Goal: Task Accomplishment & Management: Manage account settings

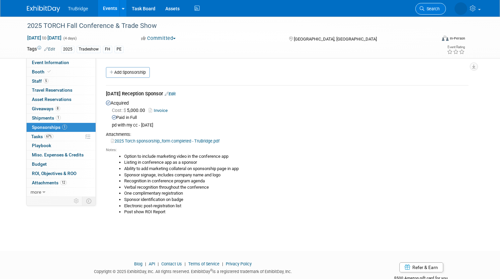
drag, startPoint x: 0, startPoint y: 0, endPoint x: 435, endPoint y: 7, distance: 435.1
click at [435, 7] on span "Search" at bounding box center [431, 8] width 15 height 5
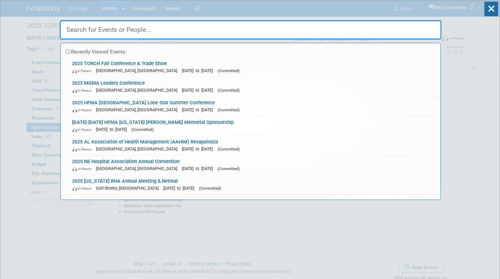
click at [391, 29] on input "text" at bounding box center [251, 29] width 382 height 19
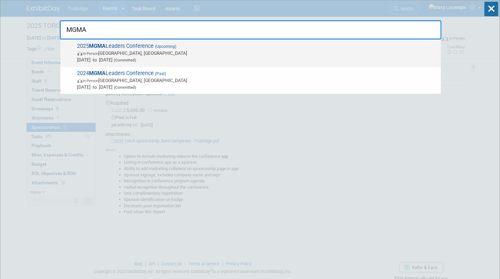
type input "MGMA"
click at [120, 49] on span "2025 MGMA Leaders Conference (Upcoming) In-Person Orlando, FL Sep 28, 2025 to O…" at bounding box center [256, 53] width 362 height 20
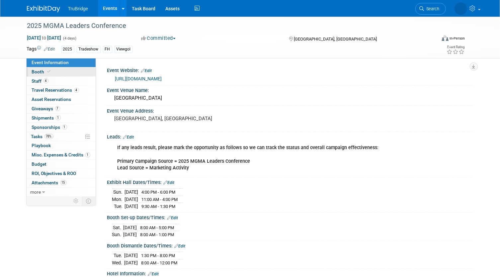
click at [50, 71] on span at bounding box center [49, 71] width 6 height 5
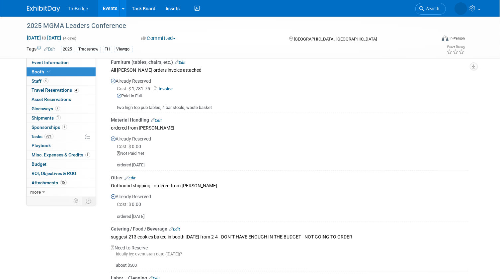
scroll to position [362, 0]
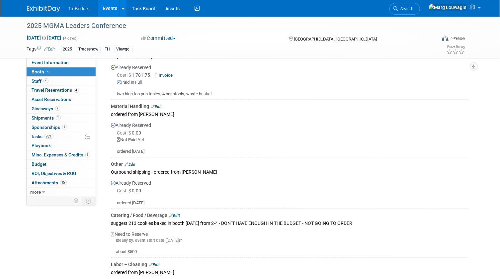
click at [134, 162] on link "Edit" at bounding box center [130, 164] width 11 height 5
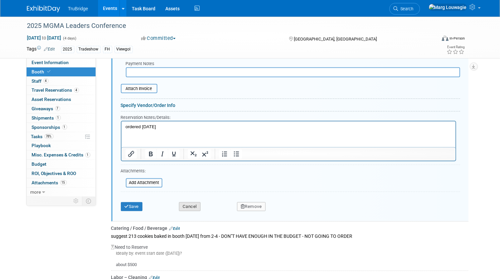
scroll to position [592, 0]
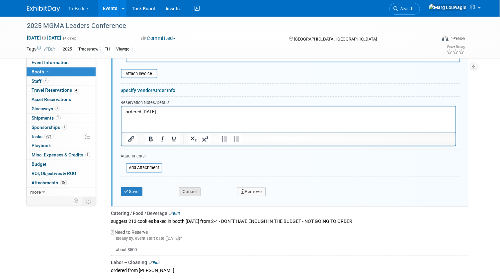
click at [190, 188] on button "Cancel" at bounding box center [190, 191] width 22 height 9
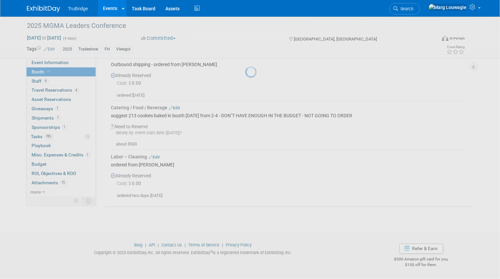
scroll to position [467, 0]
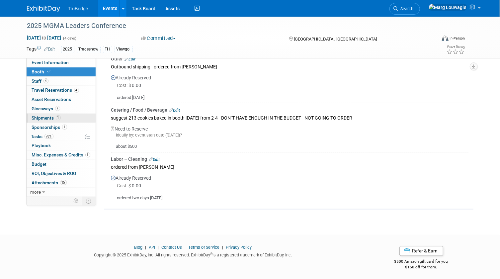
click at [44, 117] on span "Shipments 1" at bounding box center [46, 117] width 29 height 5
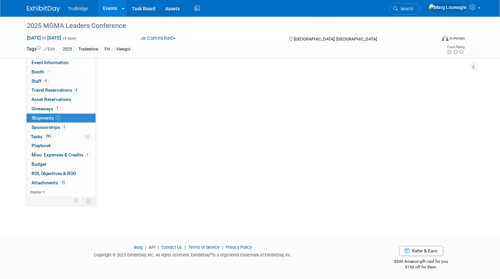
scroll to position [0, 0]
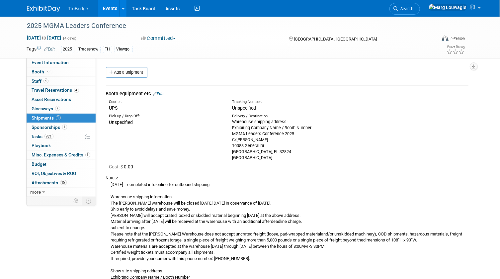
click at [164, 93] on link "Edit" at bounding box center [158, 93] width 11 height 5
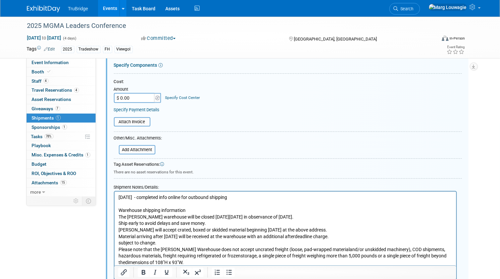
scroll to position [161, 0]
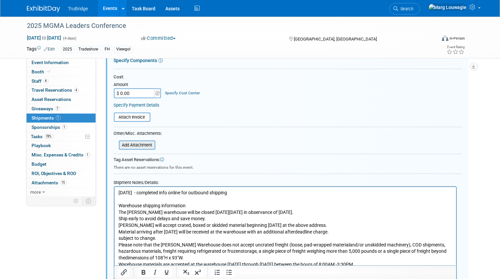
click at [142, 143] on input "file" at bounding box center [115, 145] width 79 height 8
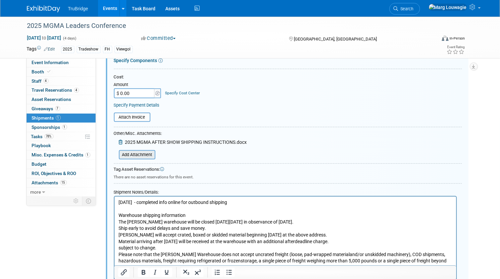
click at [142, 152] on input "file" at bounding box center [115, 155] width 79 height 8
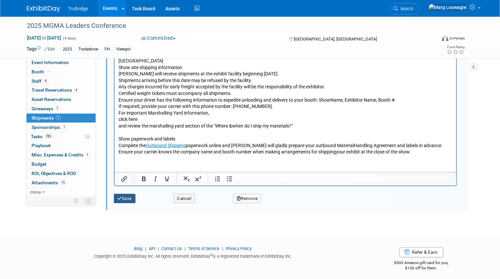
scroll to position [457, 0]
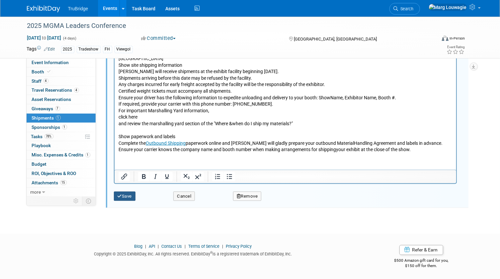
click at [123, 194] on button "Save" at bounding box center [125, 196] width 22 height 9
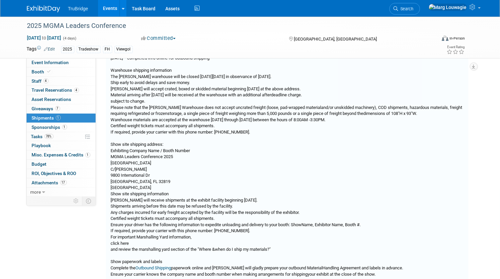
scroll to position [10, 0]
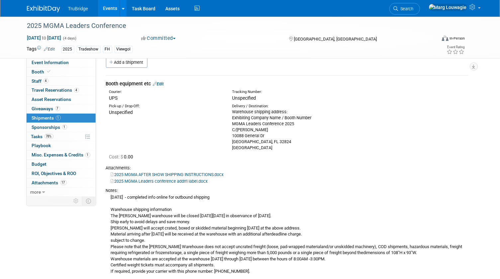
drag, startPoint x: 43, startPoint y: 151, endPoint x: 53, endPoint y: 148, distance: 10.3
click at [43, 151] on link "1 Misc. Expenses & Credits 1" at bounding box center [61, 154] width 69 height 9
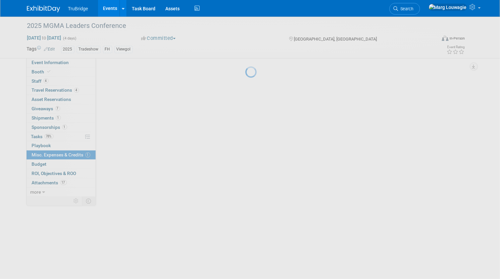
scroll to position [0, 0]
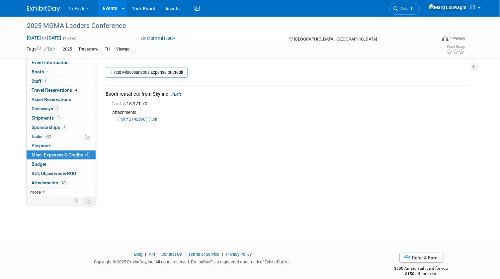
click at [181, 94] on link "Edit" at bounding box center [175, 94] width 11 height 5
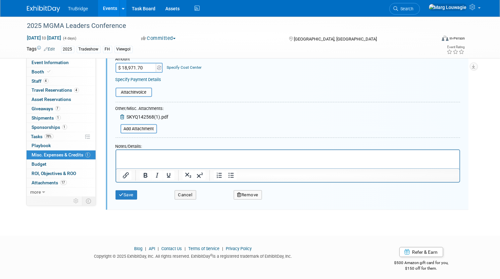
scroll to position [97, 0]
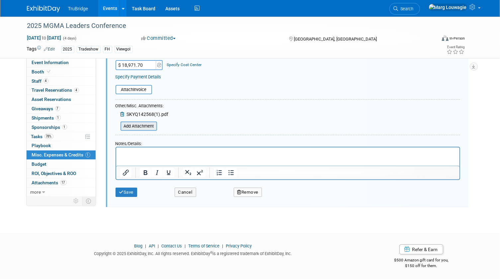
click at [145, 123] on input "file" at bounding box center [116, 126] width 79 height 8
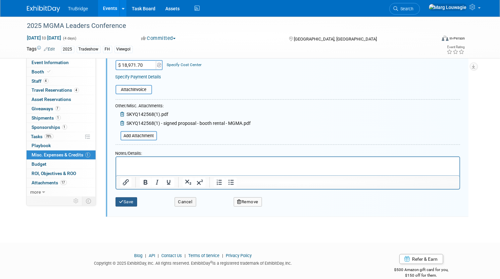
click at [124, 200] on button "Save" at bounding box center [127, 201] width 22 height 9
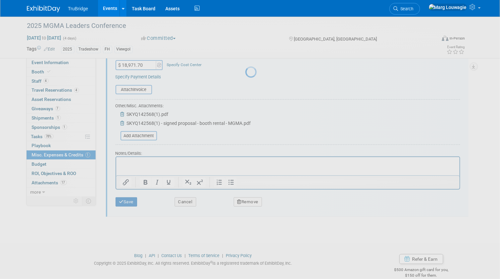
scroll to position [9, 0]
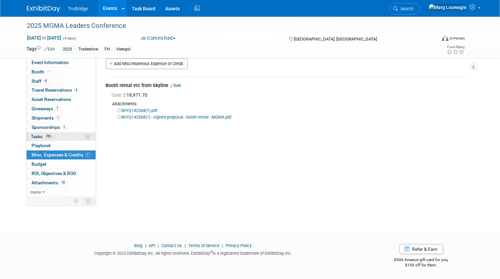
click at [40, 135] on span "Tasks 78%" at bounding box center [42, 136] width 22 height 5
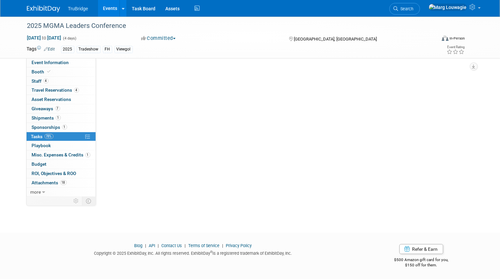
scroll to position [0, 0]
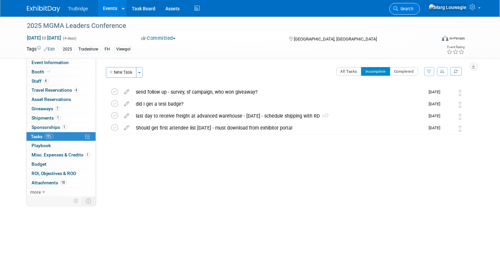
click at [414, 9] on span "Search" at bounding box center [406, 8] width 15 height 5
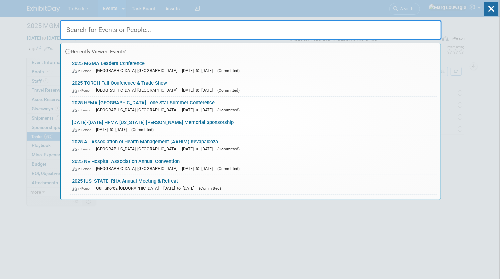
click at [422, 33] on input "text" at bounding box center [251, 29] width 382 height 19
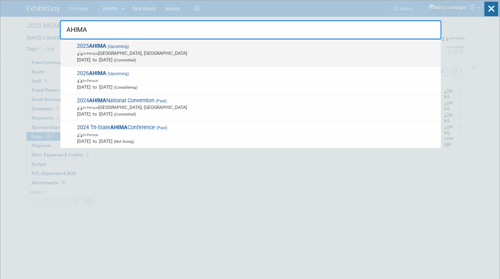
type input "AHIMA"
click at [131, 50] on span "In-Person Minneapolis, MN" at bounding box center [257, 53] width 360 height 7
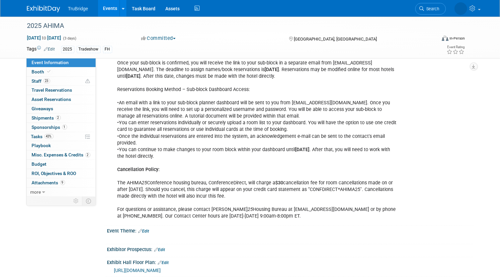
scroll to position [585, 0]
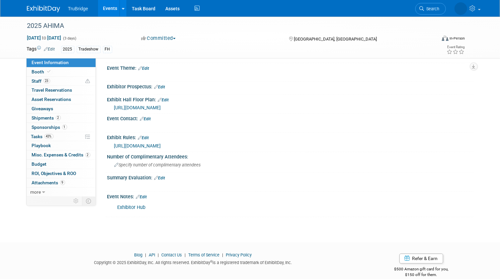
click at [146, 195] on link "Edit" at bounding box center [141, 197] width 11 height 5
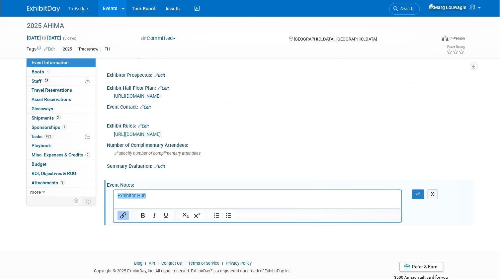
scroll to position [605, 0]
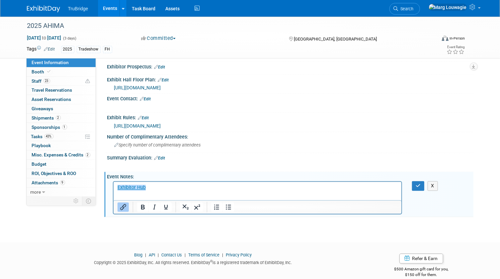
click at [179, 188] on p "﻿Exhibitor Hub" at bounding box center [257, 187] width 281 height 7
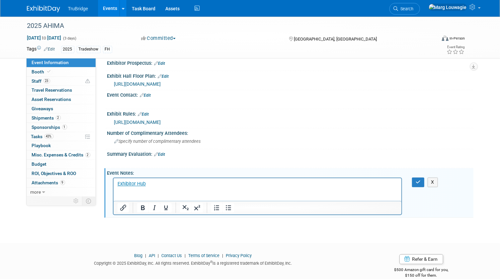
scroll to position [610, 0]
click at [120, 193] on p "Rich Text Area. Press ALT-0 for help." at bounding box center [257, 196] width 281 height 7
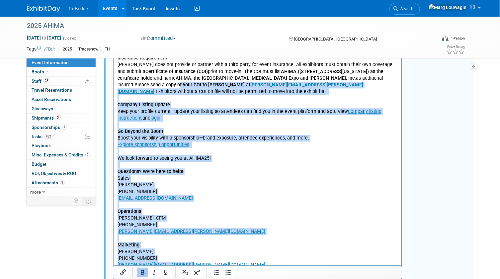
scroll to position [917, 0]
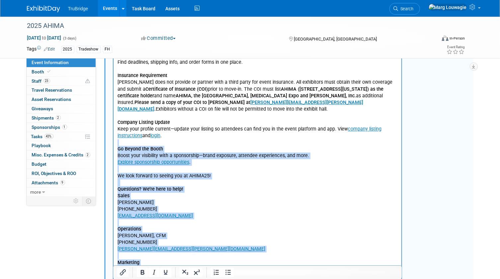
drag, startPoint x: 219, startPoint y: 285, endPoint x: 207, endPoint y: 144, distance: 141.3
click at [207, 144] on body "Exhibitor Hub Exhibitor Registration is Open! Exhibitor & Sponsor Registration …" at bounding box center [257, 119] width 281 height 493
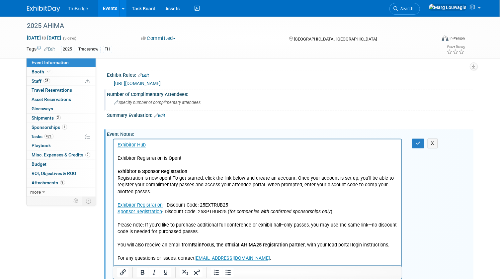
scroll to position [645, 0]
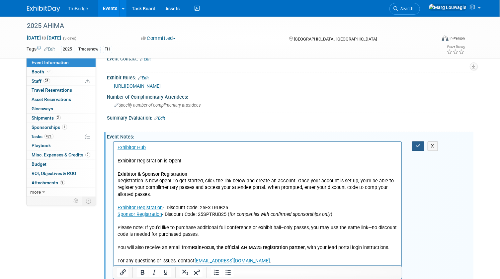
click at [421, 141] on button "button" at bounding box center [418, 146] width 12 height 10
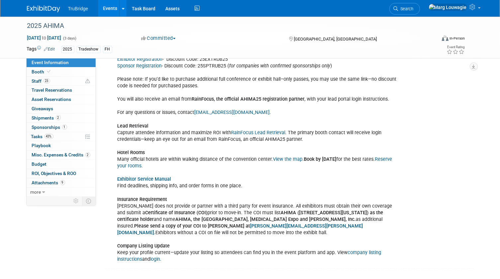
scroll to position [796, 0]
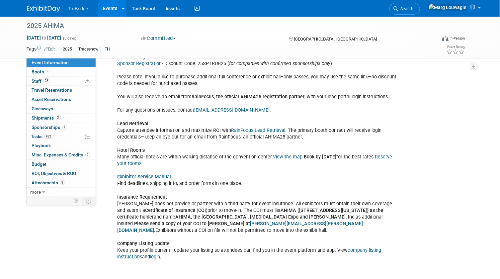
drag, startPoint x: 217, startPoint y: 200, endPoint x: 373, endPoint y: 209, distance: 156.0
click at [373, 209] on div "Exhibitor Hub Exhibitor Registration is Open! Exhibitor & Sponsor Registration …" at bounding box center [258, 126] width 290 height 273
drag, startPoint x: 373, startPoint y: 209, endPoint x: 330, endPoint y: 204, distance: 43.1
copy div "The COI must list AHIMA (201 West Lake Street, #226, Chicago, Illinois 60606) a…"
click at [362, 208] on b "AHIMA (201 West Lake Street, #226, Chicago, Illinois 60606) as the certificate …" at bounding box center [251, 214] width 266 height 12
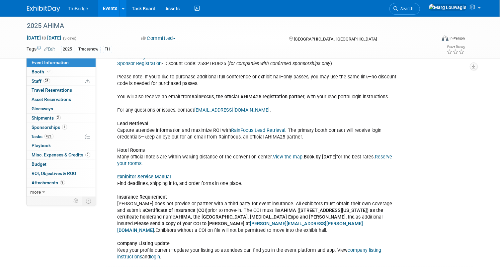
drag, startPoint x: 215, startPoint y: 200, endPoint x: 297, endPoint y: 222, distance: 84.2
click at [297, 222] on div "Exhibitor Hub Exhibitor Registration is Open! Exhibitor & Sponsor Registration …" at bounding box center [258, 126] width 290 height 273
drag, startPoint x: 297, startPoint y: 222, endPoint x: 277, endPoint y: 209, distance: 22.8
copy div "The COI must list AHIMA (201 West Lake Street, #226, Chicago, Illinois 60606) a…"
click at [36, 134] on span "Tasks 43%" at bounding box center [42, 136] width 22 height 5
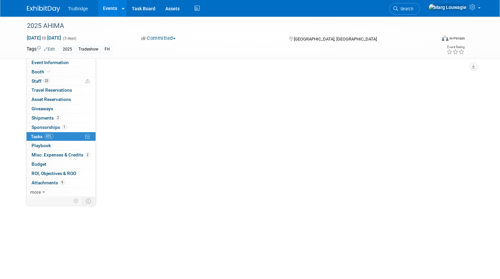
scroll to position [0, 0]
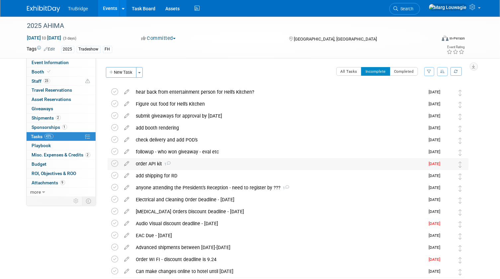
click at [157, 165] on div "order API kit 1" at bounding box center [279, 163] width 292 height 11
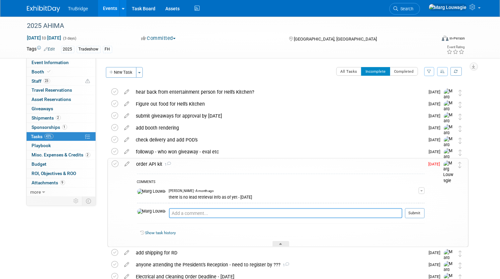
click at [175, 209] on textarea at bounding box center [285, 213] width 233 height 10
click at [182, 215] on textarea at bounding box center [285, 213] width 233 height 10
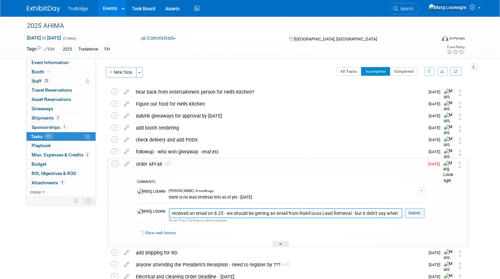
type textarea "received an email on 8.25 - we should be getting an email from RainFocus Lead R…"
click at [413, 213] on button "Submit" at bounding box center [415, 213] width 20 height 10
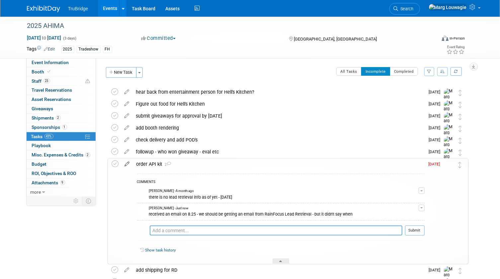
click at [128, 162] on icon at bounding box center [128, 162] width 12 height 8
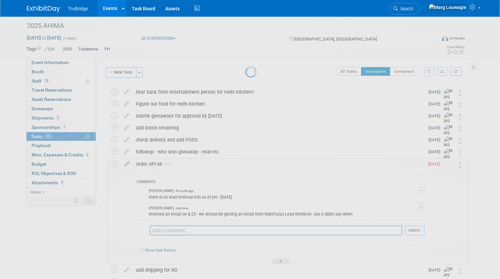
select select "7"
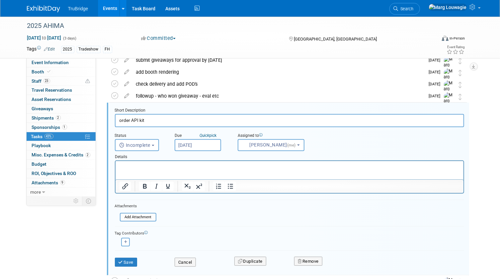
scroll to position [61, 0]
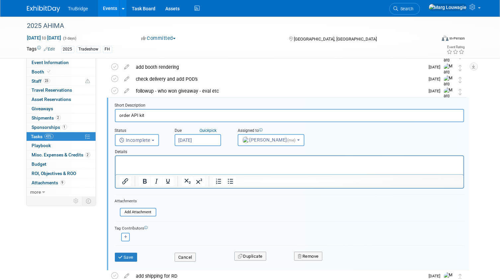
click at [198, 140] on input "Aug 22, 2025" at bounding box center [198, 140] width 46 height 12
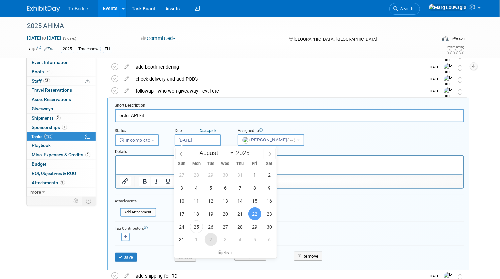
click at [209, 239] on span "2" at bounding box center [211, 239] width 13 height 13
type input "Sep 2, 2025"
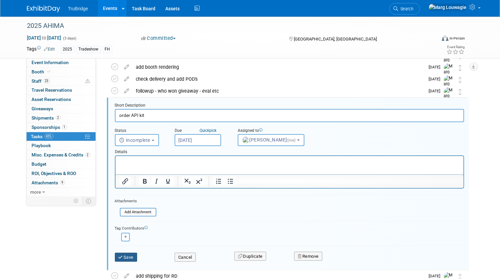
click at [131, 255] on button "Save" at bounding box center [126, 257] width 23 height 9
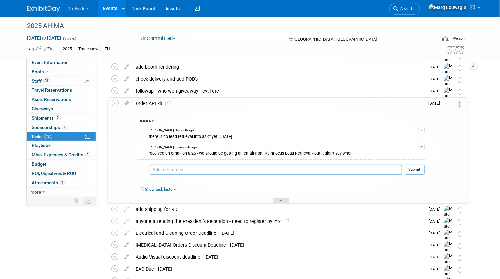
click at [285, 198] on div at bounding box center [281, 201] width 17 height 6
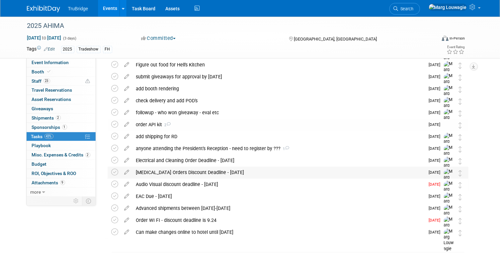
scroll to position [39, 0]
click at [116, 184] on icon at bounding box center [115, 184] width 7 height 7
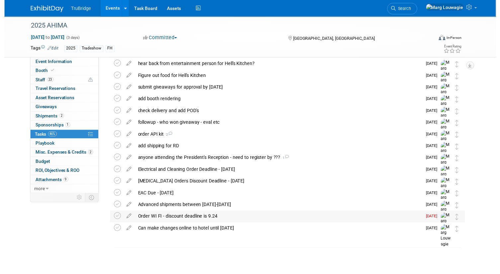
scroll to position [27, 0]
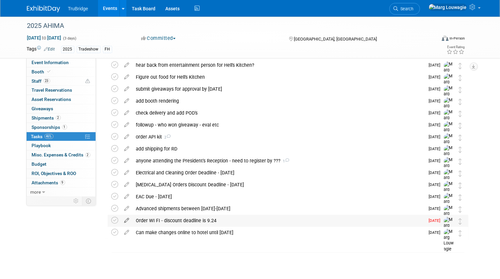
click at [126, 221] on icon at bounding box center [127, 219] width 12 height 8
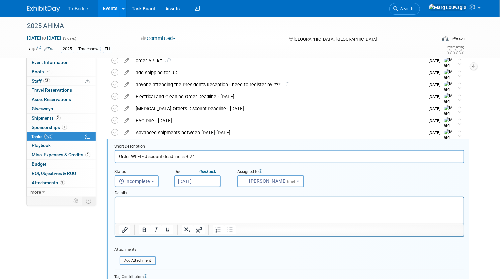
scroll to position [144, 0]
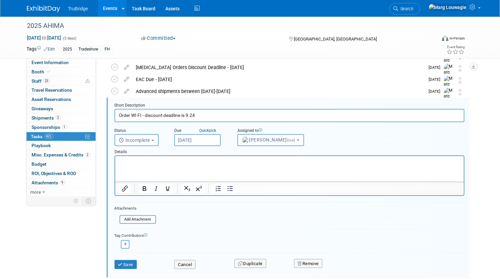
click at [205, 137] on input "Aug 25, 2025" at bounding box center [197, 140] width 46 height 12
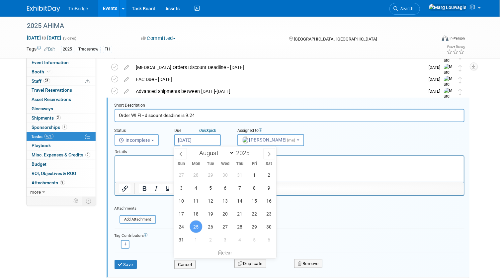
click at [205, 137] on input "Aug 25, 2025" at bounding box center [197, 140] width 46 height 12
drag, startPoint x: 220, startPoint y: 239, endPoint x: 189, endPoint y: 248, distance: 32.4
click at [220, 239] on span "3" at bounding box center [225, 239] width 13 height 13
type input "Sep 3, 2025"
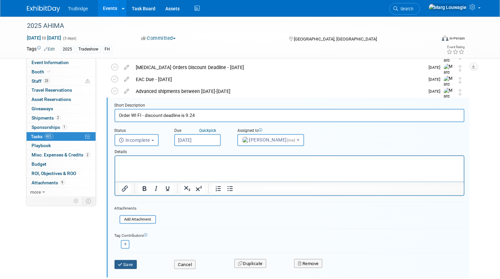
click at [127, 264] on button "Save" at bounding box center [126, 264] width 23 height 9
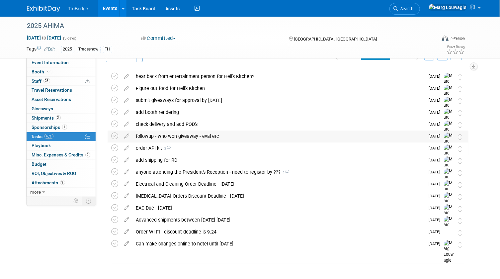
scroll to position [27, 0]
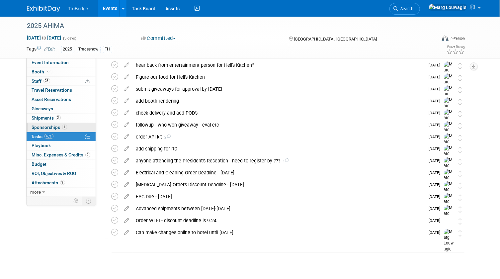
click at [53, 128] on span "Sponsorships 1" at bounding box center [49, 127] width 35 height 5
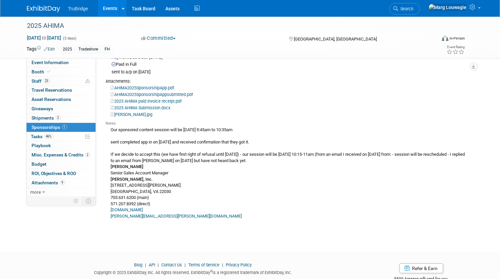
scroll to position [79, 0]
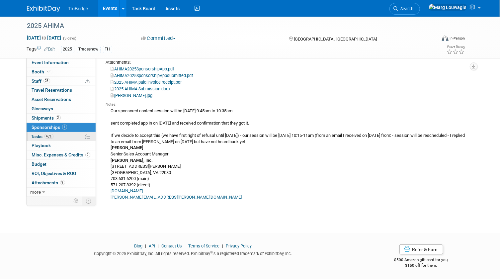
click at [30, 136] on link "46% Tasks 46%" at bounding box center [61, 136] width 69 height 9
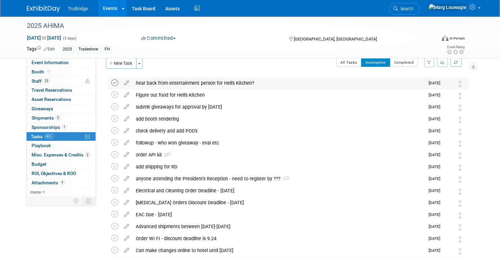
scroll to position [0, 0]
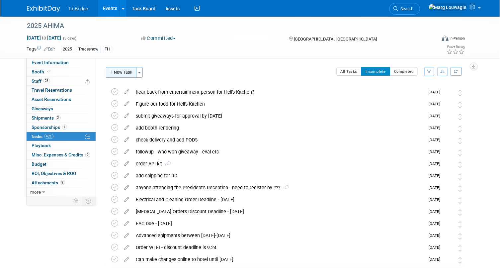
click at [119, 73] on button "New Task" at bounding box center [121, 72] width 31 height 11
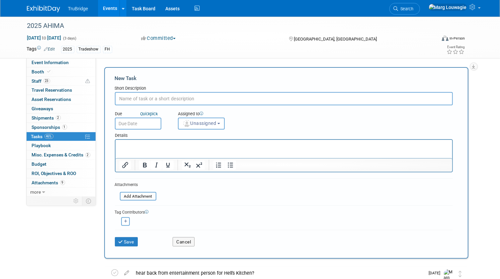
click at [163, 99] on input "text" at bounding box center [284, 98] width 338 height 13
type input "did I get an answer on registering everyone?"
click at [199, 121] on span "Unassigned" at bounding box center [200, 123] width 34 height 5
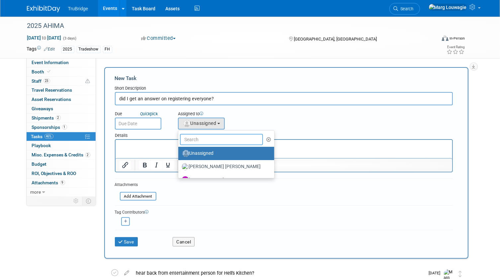
click at [215, 141] on input "text" at bounding box center [221, 139] width 83 height 11
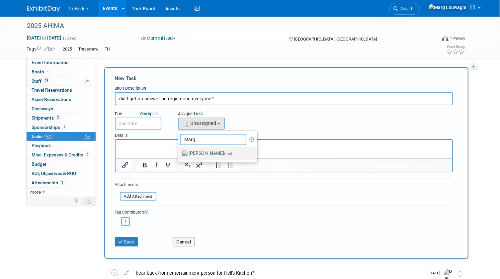
type input "Marg"
click at [213, 150] on label "Marg Louwagie (me)" at bounding box center [216, 153] width 69 height 11
click at [179, 150] on input "Marg Louwagie (me)" at bounding box center [177, 152] width 4 height 4
select select "0abee163-1570-438d-a0ea-e9129f2ffbd7"
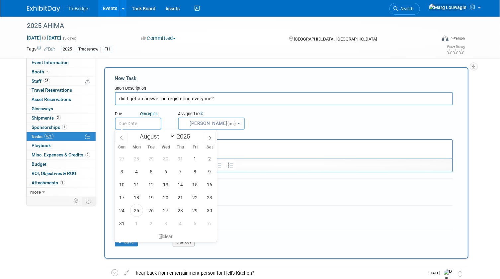
click at [154, 125] on input "text" at bounding box center [138, 124] width 46 height 12
click at [152, 220] on span "2" at bounding box center [151, 223] width 13 height 13
type input "Sep 2, 2025"
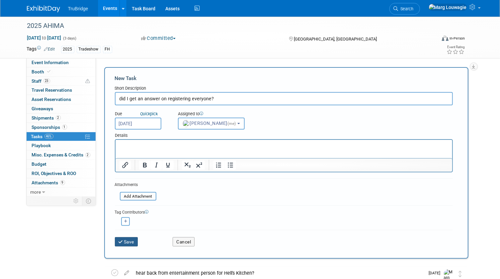
click at [134, 241] on button "Save" at bounding box center [126, 241] width 23 height 9
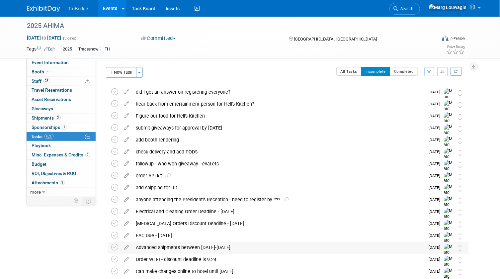
click at [254, 249] on div "Advanced shipments between Sept 4-Oct 1st" at bounding box center [279, 247] width 292 height 11
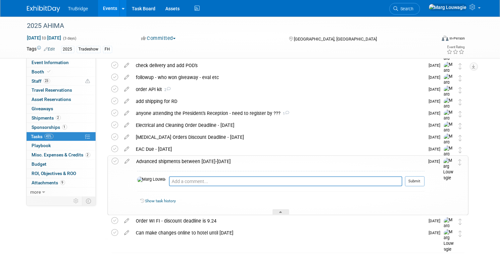
scroll to position [87, 0]
click at [277, 210] on div at bounding box center [281, 212] width 17 height 6
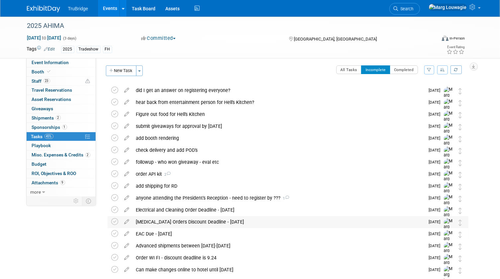
scroll to position [0, 0]
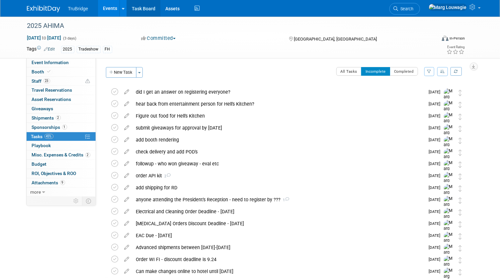
click at [148, 7] on link "Task Board" at bounding box center [144, 8] width 34 height 17
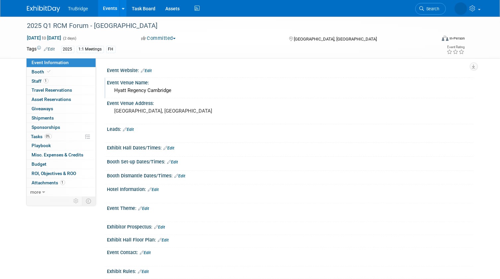
drag, startPoint x: 176, startPoint y: 90, endPoint x: 112, endPoint y: 86, distance: 64.9
click at [112, 86] on div "Hyatt Regency Cambridge" at bounding box center [290, 90] width 366 height 11
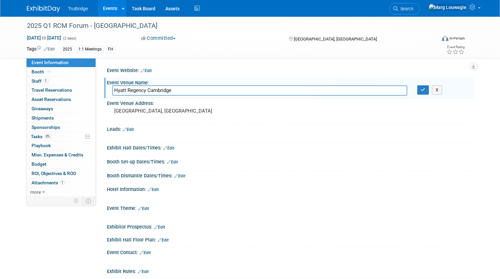
drag, startPoint x: 175, startPoint y: 89, endPoint x: 109, endPoint y: 88, distance: 66.1
click at [109, 88] on div "Hyatt Regency Cambridge" at bounding box center [259, 90] width 305 height 10
click at [421, 90] on icon "button" at bounding box center [423, 90] width 5 height 4
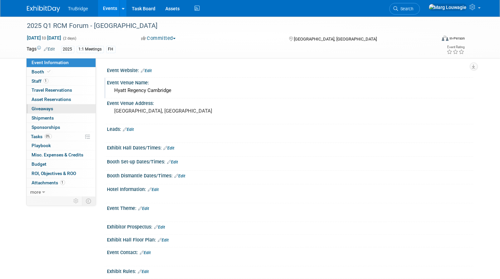
click at [44, 107] on span "Giveaways 0" at bounding box center [43, 108] width 22 height 5
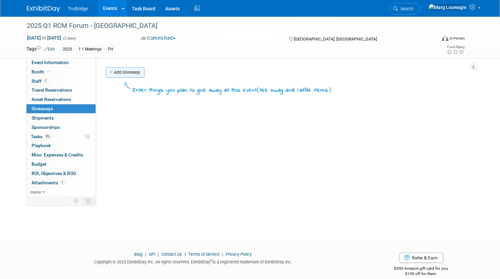
click at [120, 72] on link "Add Giveaway" at bounding box center [125, 72] width 39 height 11
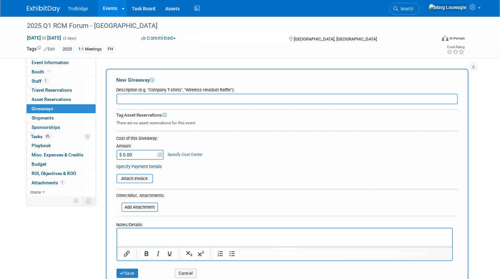
click at [146, 97] on input "text" at bounding box center [287, 99] width 341 height 11
type input "25 - note pads"
click at [140, 157] on input "$ 0.00" at bounding box center [138, 155] width 42 height 10
type input "$ 18.75"
click at [129, 271] on button "Save" at bounding box center [128, 273] width 22 height 9
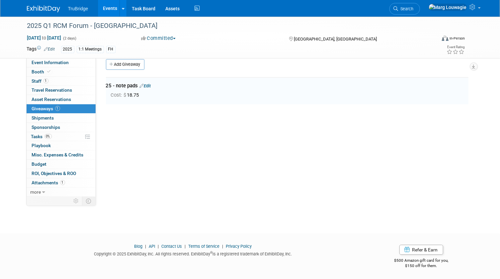
scroll to position [9, 0]
click at [150, 83] on link "Edit" at bounding box center [145, 85] width 11 height 5
click at [0, 0] on div at bounding box center [0, 0] width 0 height 0
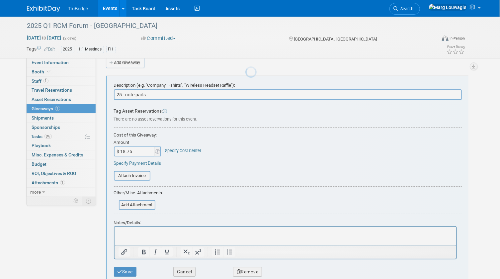
scroll to position [0, 0]
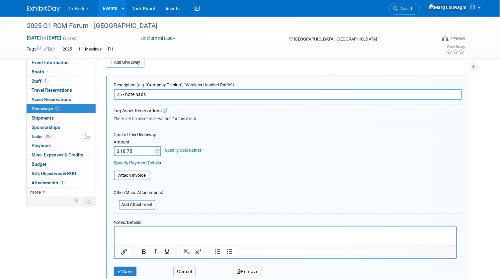
click at [120, 93] on input "25 - note pads" at bounding box center [288, 94] width 348 height 11
drag, startPoint x: 120, startPoint y: 93, endPoint x: 127, endPoint y: 93, distance: 6.6
click at [122, 93] on input "25 - note pads" at bounding box center [288, 94] width 348 height 11
type input "15- note pads"
click at [133, 151] on input "$ 18.75" at bounding box center [135, 151] width 42 height 10
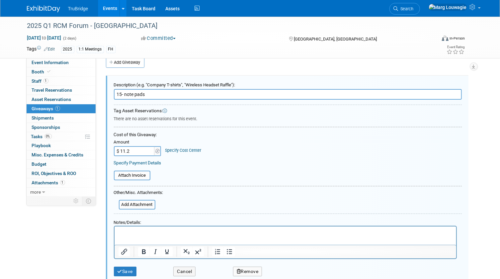
type input "$ 11.25"
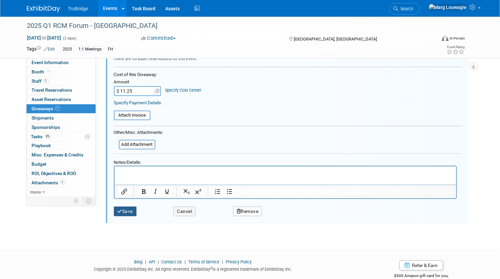
click at [131, 210] on button "Save" at bounding box center [125, 212] width 23 height 10
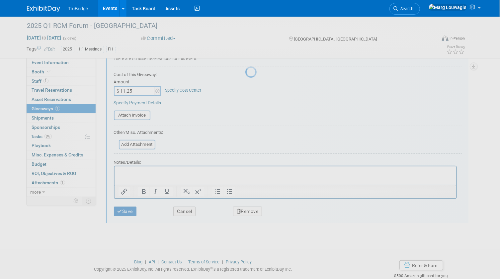
scroll to position [9, 0]
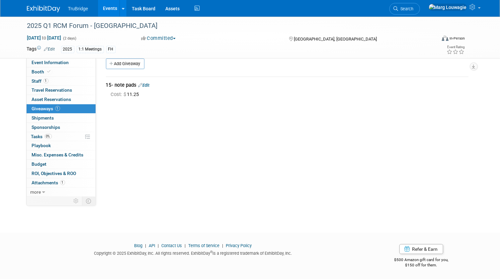
drag, startPoint x: 130, startPoint y: 62, endPoint x: 139, endPoint y: 66, distance: 10.1
click at [130, 62] on link "Add Giveaway" at bounding box center [125, 63] width 39 height 11
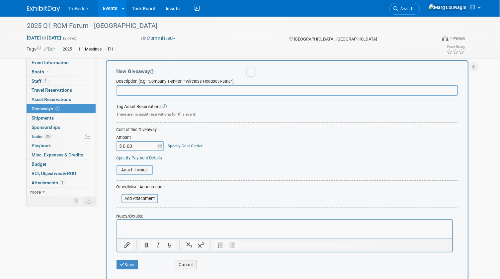
scroll to position [0, 0]
click at [157, 90] on input "text" at bounding box center [287, 90] width 341 height 11
type input "20 - Post it Notes"
click at [136, 147] on input "$ 0.00" at bounding box center [138, 146] width 42 height 10
type input "$ 12.00"
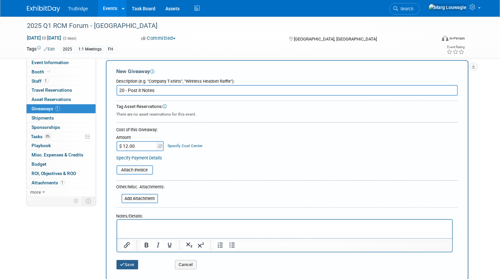
click at [135, 260] on button "Save" at bounding box center [128, 264] width 22 height 9
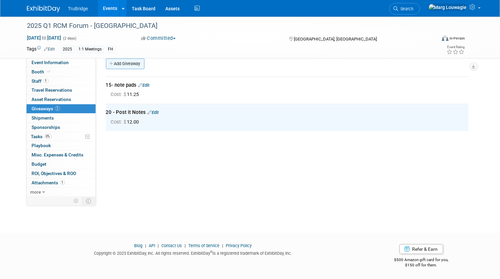
click at [129, 64] on link "Add Giveaway" at bounding box center [125, 63] width 39 height 11
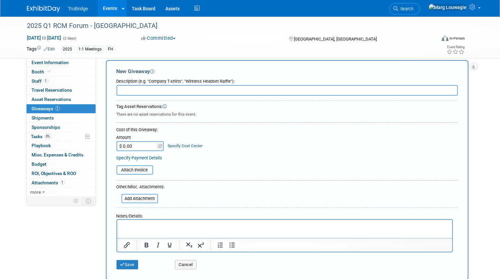
click at [131, 88] on input "text" at bounding box center [287, 90] width 341 height 11
type input "30 - pens"
click at [136, 145] on input "$ 0.00" at bounding box center [138, 146] width 42 height 10
type input "$ 58.00"
click at [130, 261] on button "Save" at bounding box center [128, 264] width 22 height 9
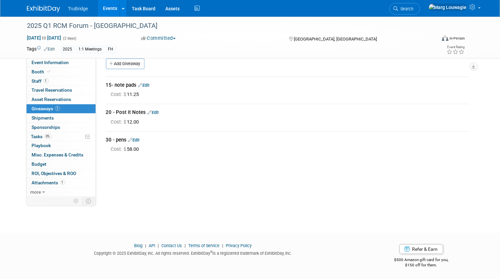
click at [133, 63] on link "Add Giveaway" at bounding box center [125, 63] width 39 height 11
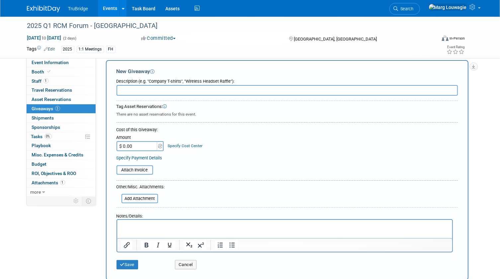
click at [146, 90] on input "text" at bounding box center [287, 90] width 341 height 11
type input "collateral"
click at [129, 226] on p "Rich Text Area. Press ALT-0 for help." at bounding box center [284, 226] width 327 height 7
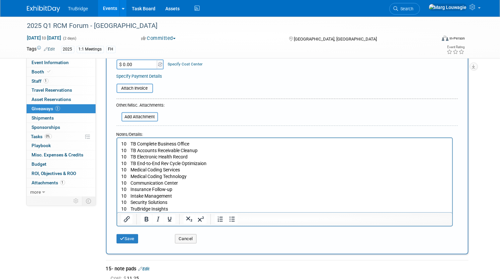
scroll to position [97, 0]
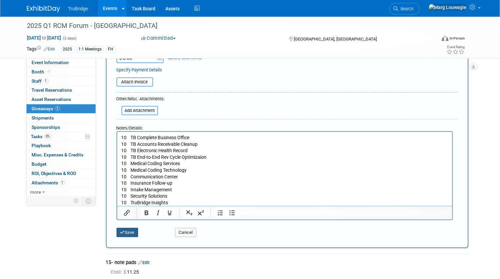
click at [136, 230] on button "Save" at bounding box center [128, 232] width 22 height 9
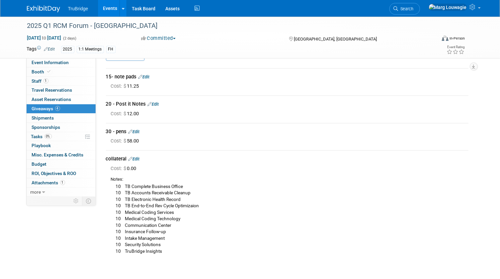
scroll to position [0, 0]
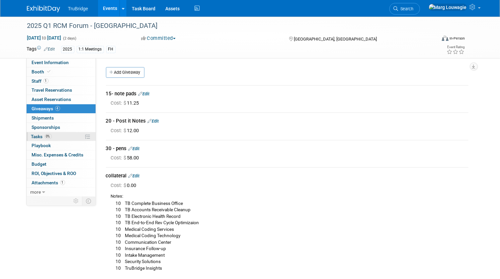
click at [33, 135] on span "Tasks 0%" at bounding box center [41, 136] width 21 height 5
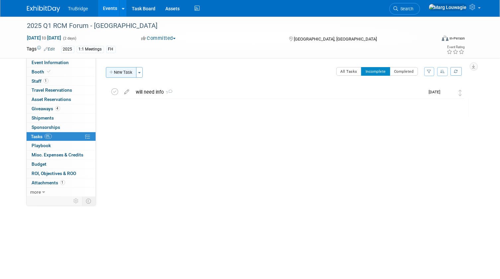
click at [125, 71] on button "New Task" at bounding box center [121, 72] width 31 height 11
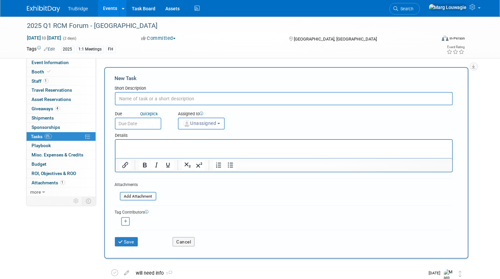
click at [157, 97] on input "text" at bounding box center [284, 98] width 338 height 13
click at [169, 98] on input "text" at bounding box center [284, 98] width 338 height 13
type input "set up shipping with RD"
click at [207, 122] on span "Unassigned" at bounding box center [200, 123] width 34 height 5
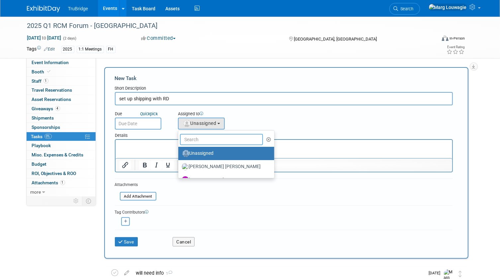
click at [217, 138] on input "text" at bounding box center [221, 139] width 83 height 11
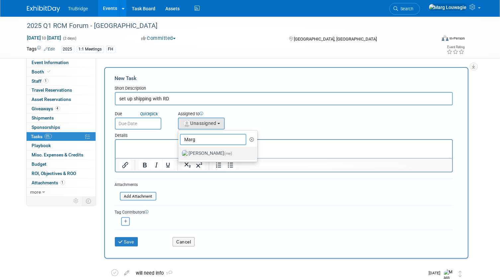
type input "Marg"
drag, startPoint x: 216, startPoint y: 154, endPoint x: 62, endPoint y: 0, distance: 217.7
click at [216, 154] on label "Marg Louwagie (me)" at bounding box center [216, 153] width 69 height 11
click at [179, 154] on input "Marg Louwagie (me)" at bounding box center [177, 152] width 4 height 4
select select "0abee163-1570-438d-a0ea-e9129f2ffbd7"
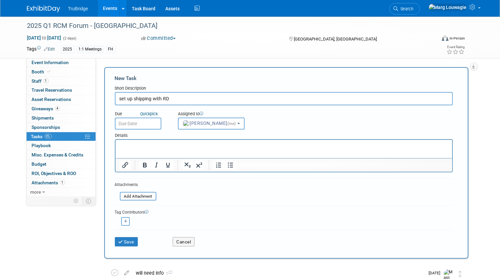
click at [150, 122] on input "text" at bounding box center [138, 124] width 46 height 12
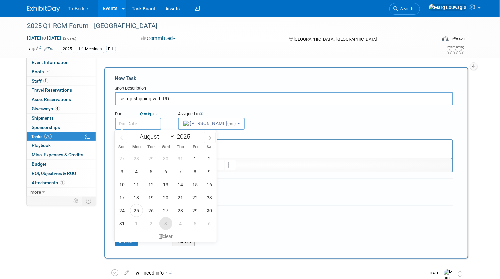
click at [162, 224] on span "3" at bounding box center [165, 223] width 13 height 13
type input "Sep 3, 2025"
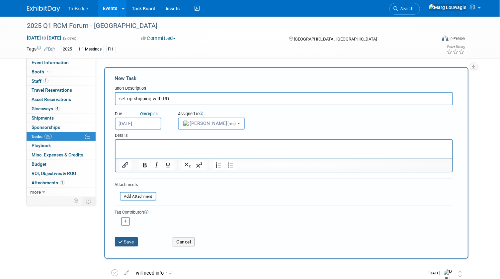
click at [133, 240] on button "Save" at bounding box center [126, 241] width 23 height 9
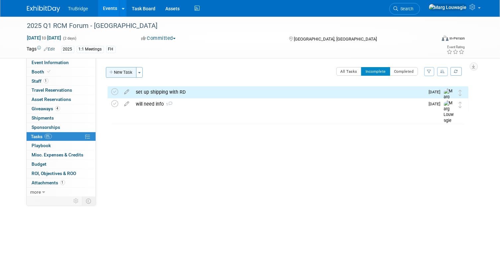
click at [124, 71] on button "New Task" at bounding box center [121, 72] width 31 height 11
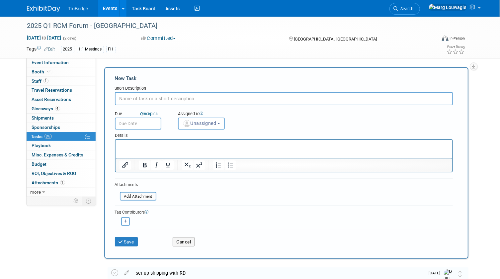
click at [144, 101] on input "text" at bounding box center [284, 98] width 338 height 13
type input "a"
click at [189, 240] on button "Cancel" at bounding box center [184, 241] width 22 height 9
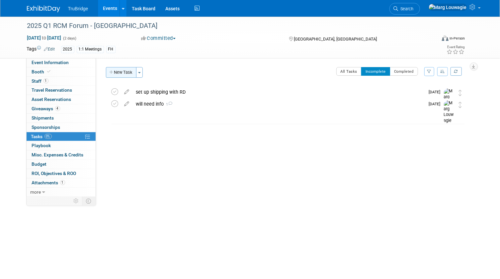
click at [116, 74] on button "New Task" at bounding box center [121, 72] width 31 height 11
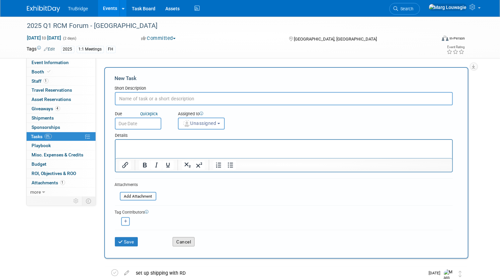
click at [181, 244] on button "Cancel" at bounding box center [184, 241] width 22 height 9
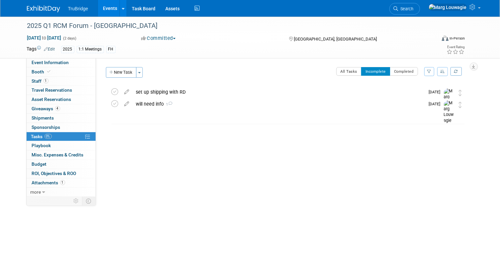
click at [159, 91] on div "set up shipping with RD" at bounding box center [279, 91] width 292 height 11
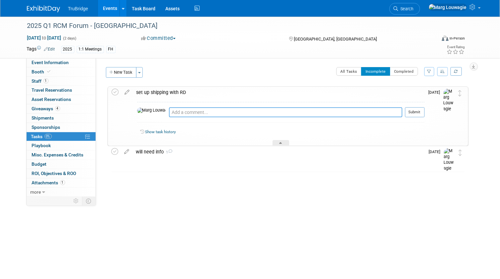
click at [169, 112] on textarea at bounding box center [285, 112] width 233 height 10
type textarea "added to spreadsheet - 8.25.25"
click at [418, 110] on button "Submit" at bounding box center [415, 112] width 20 height 10
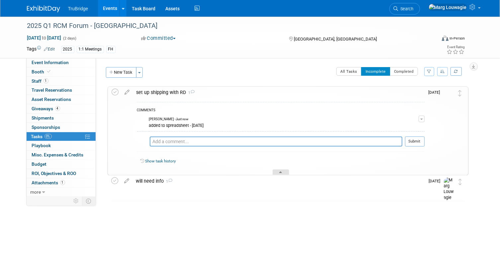
click at [282, 170] on div at bounding box center [281, 172] width 17 height 6
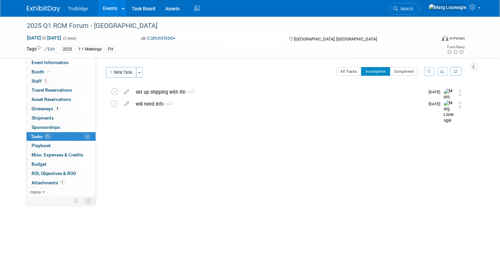
click at [414, 10] on span "Search" at bounding box center [406, 8] width 15 height 5
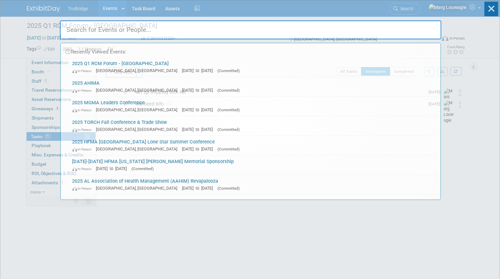
click at [414, 28] on input "text" at bounding box center [251, 29] width 382 height 19
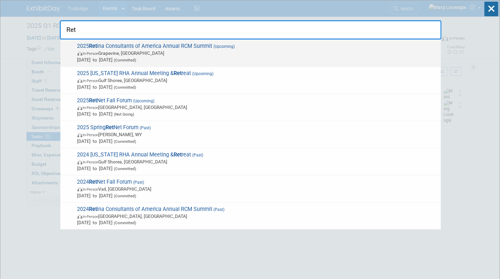
type input "Ret"
click at [174, 49] on span "2025 Ret ina Consultants of America Annual RCM Summit (Upcoming) In-Person Grap…" at bounding box center [256, 53] width 362 height 20
